Goal: Information Seeking & Learning: Learn about a topic

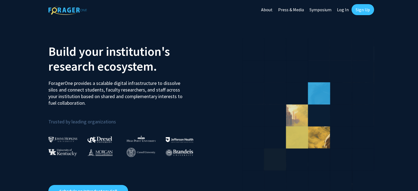
click at [339, 12] on link "Log In" at bounding box center [342, 9] width 17 height 19
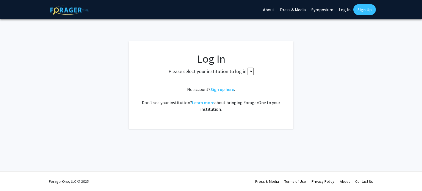
select select
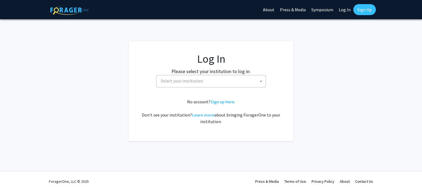
click at [219, 70] on label "Please select your institution to log in:" at bounding box center [210, 71] width 79 height 7
click at [216, 87] on body "Skip navigation About Press & Media Symposium Log In Sign Up Complete your prof…" at bounding box center [211, 95] width 422 height 191
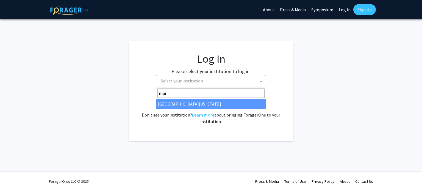
type input "mar"
select select "31"
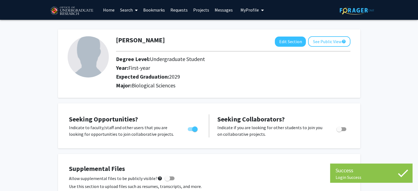
click at [170, 12] on link "Requests" at bounding box center [179, 9] width 23 height 19
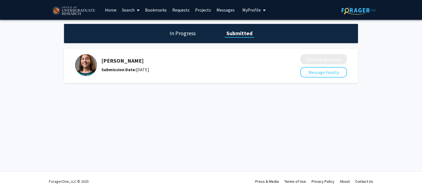
click at [193, 36] on h1 "In Progress" at bounding box center [182, 33] width 29 height 8
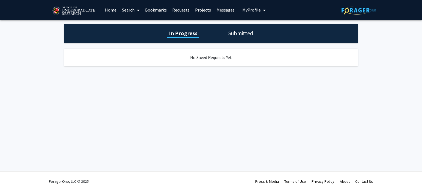
click at [232, 33] on h1 "Submitted" at bounding box center [241, 33] width 28 height 8
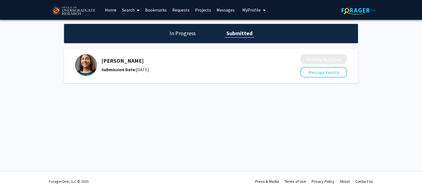
click at [133, 11] on link "Search" at bounding box center [130, 9] width 23 height 19
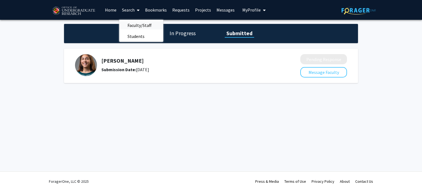
click at [135, 29] on span "Faculty/Staff" at bounding box center [139, 25] width 40 height 11
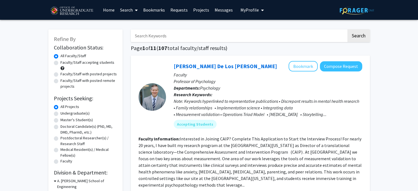
click at [95, 62] on label "Faculty/Staff accepting students" at bounding box center [87, 63] width 54 height 6
click at [64, 62] on input "Faculty/Staff accepting students" at bounding box center [62, 62] width 4 height 4
radio input "true"
click at [93, 57] on div "All Faculty/Staff" at bounding box center [85, 56] width 63 height 7
click at [76, 114] on label "Undergraduate(s)" at bounding box center [74, 113] width 29 height 6
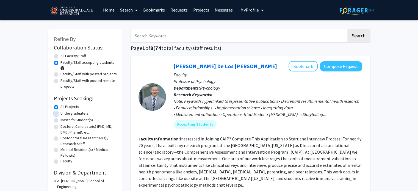
click at [64, 114] on input "Undergraduate(s)" at bounding box center [62, 112] width 4 height 4
radio input "true"
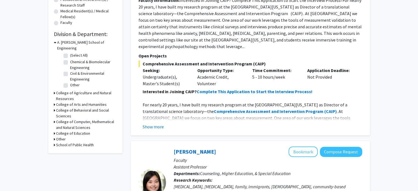
scroll to position [137, 0]
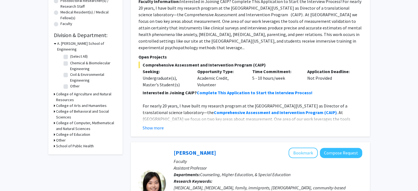
click at [82, 60] on label "Chemical & Biomolecular Engineering" at bounding box center [93, 66] width 46 height 12
click at [74, 60] on input "Chemical & Biomolecular Engineering" at bounding box center [72, 62] width 4 height 4
checkbox input "true"
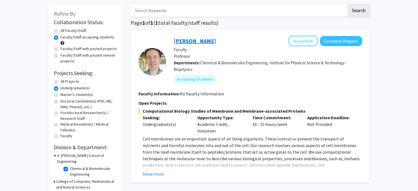
scroll to position [27, 0]
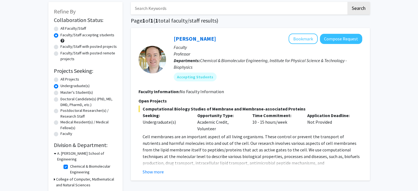
click at [85, 163] on label "Chemical & Biomolecular Engineering" at bounding box center [93, 169] width 46 height 12
click at [74, 163] on input "Chemical & Biomolecular Engineering" at bounding box center [72, 165] width 4 height 4
checkbox input "false"
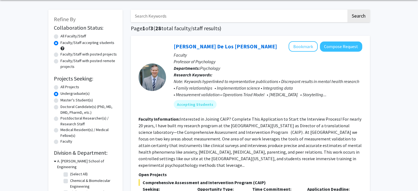
scroll to position [82, 0]
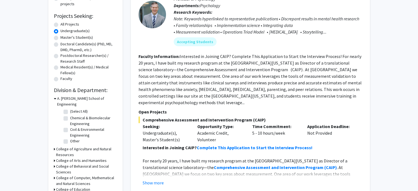
click at [58, 96] on h3 "A. James Clark School of Engineering" at bounding box center [87, 102] width 60 height 12
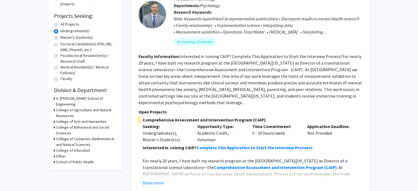
click at [73, 107] on h3 "College of Agriculture and Natural Resources" at bounding box center [86, 113] width 61 height 12
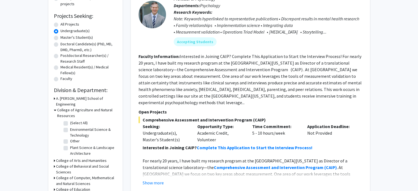
click at [70, 120] on label "(Select All)" at bounding box center [79, 123] width 18 height 6
click at [70, 120] on input "(Select All)" at bounding box center [72, 122] width 4 height 4
checkbox input "true"
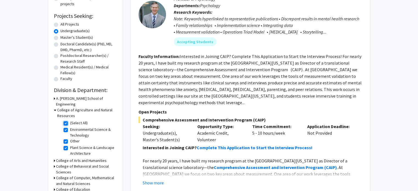
checkbox input "true"
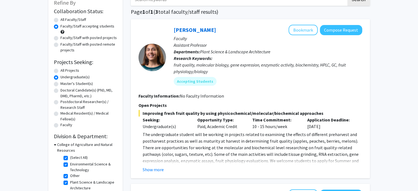
scroll to position [95, 0]
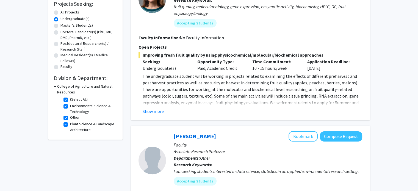
click at [70, 99] on label "(Select All)" at bounding box center [79, 99] width 18 height 6
click at [70, 99] on input "(Select All)" at bounding box center [72, 98] width 4 height 4
checkbox input "false"
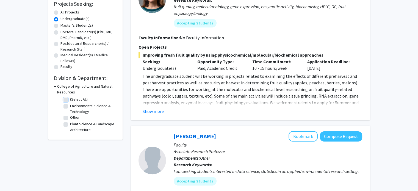
checkbox input "false"
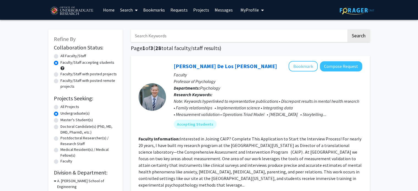
scroll to position [82, 0]
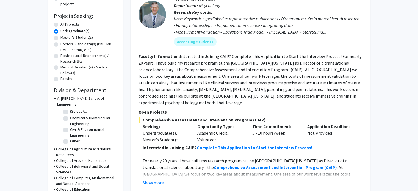
click at [54, 99] on icon at bounding box center [55, 99] width 2 height 6
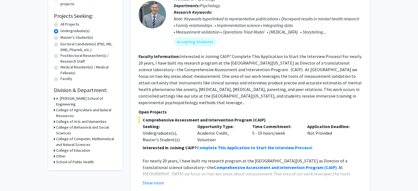
click at [56, 124] on h3 "College of Behavioral and Social Sciences" at bounding box center [86, 130] width 61 height 12
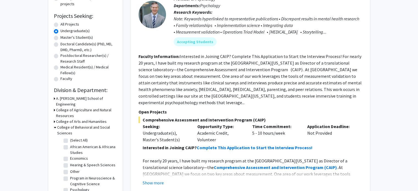
click at [57, 124] on h3 "College of Behavioral and Social Sciences" at bounding box center [87, 130] width 60 height 12
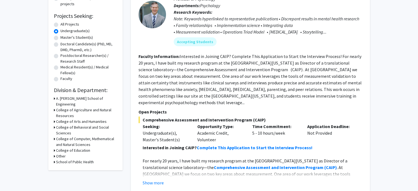
click at [56, 136] on h3 "College of Computer, Mathematical and Natural Sciences" at bounding box center [86, 142] width 61 height 12
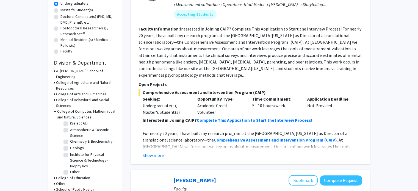
scroll to position [0, 0]
click at [70, 121] on label "(Select All)" at bounding box center [79, 124] width 18 height 6
click at [70, 121] on input "(Select All)" at bounding box center [72, 123] width 4 height 4
checkbox input "true"
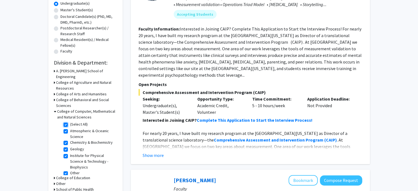
checkbox input "true"
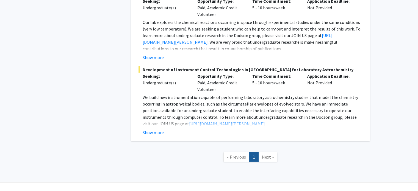
scroll to position [1383, 0]
